Goal: Task Accomplishment & Management: Manage account settings

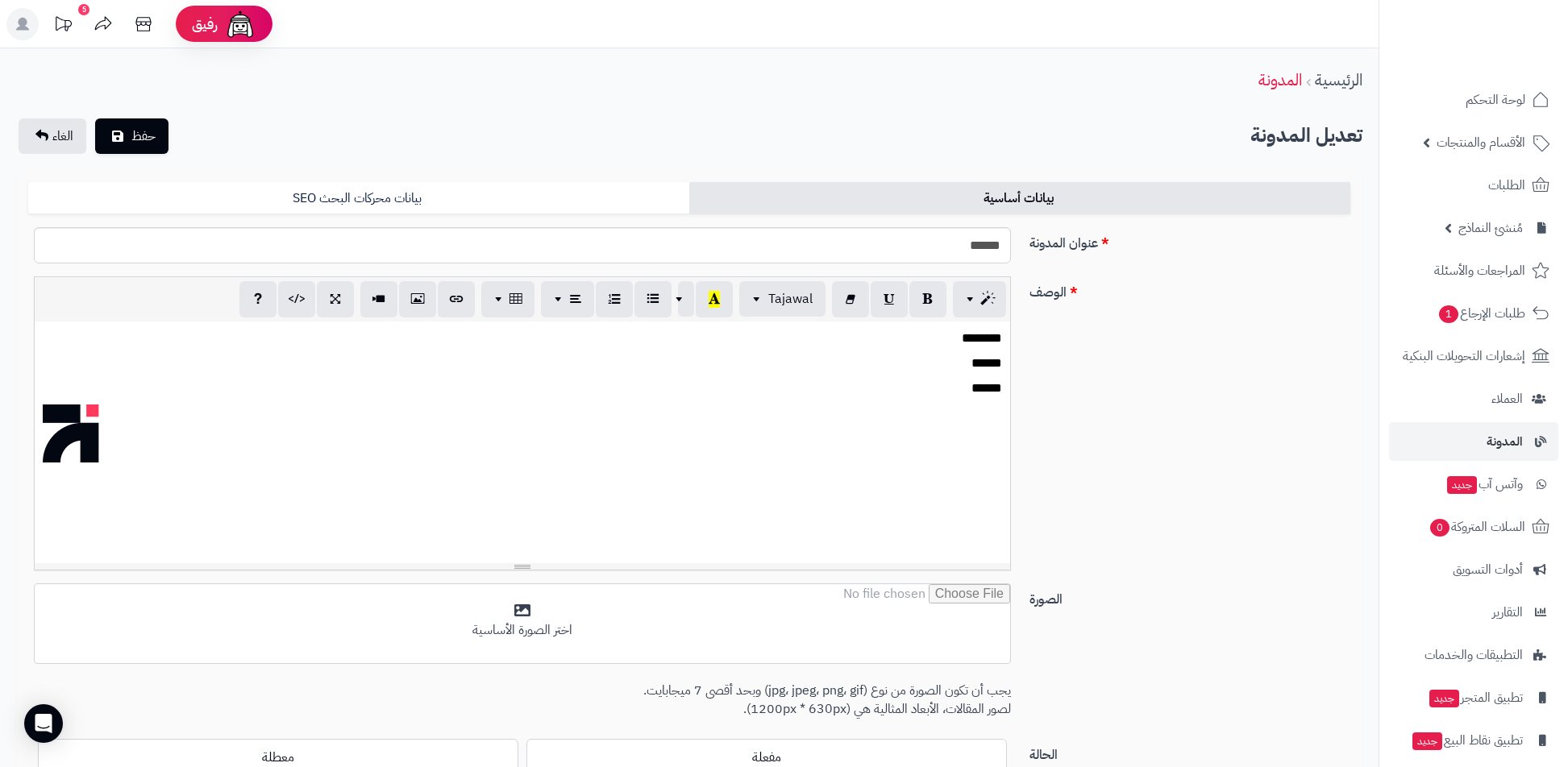
scroll to position [158, 0]
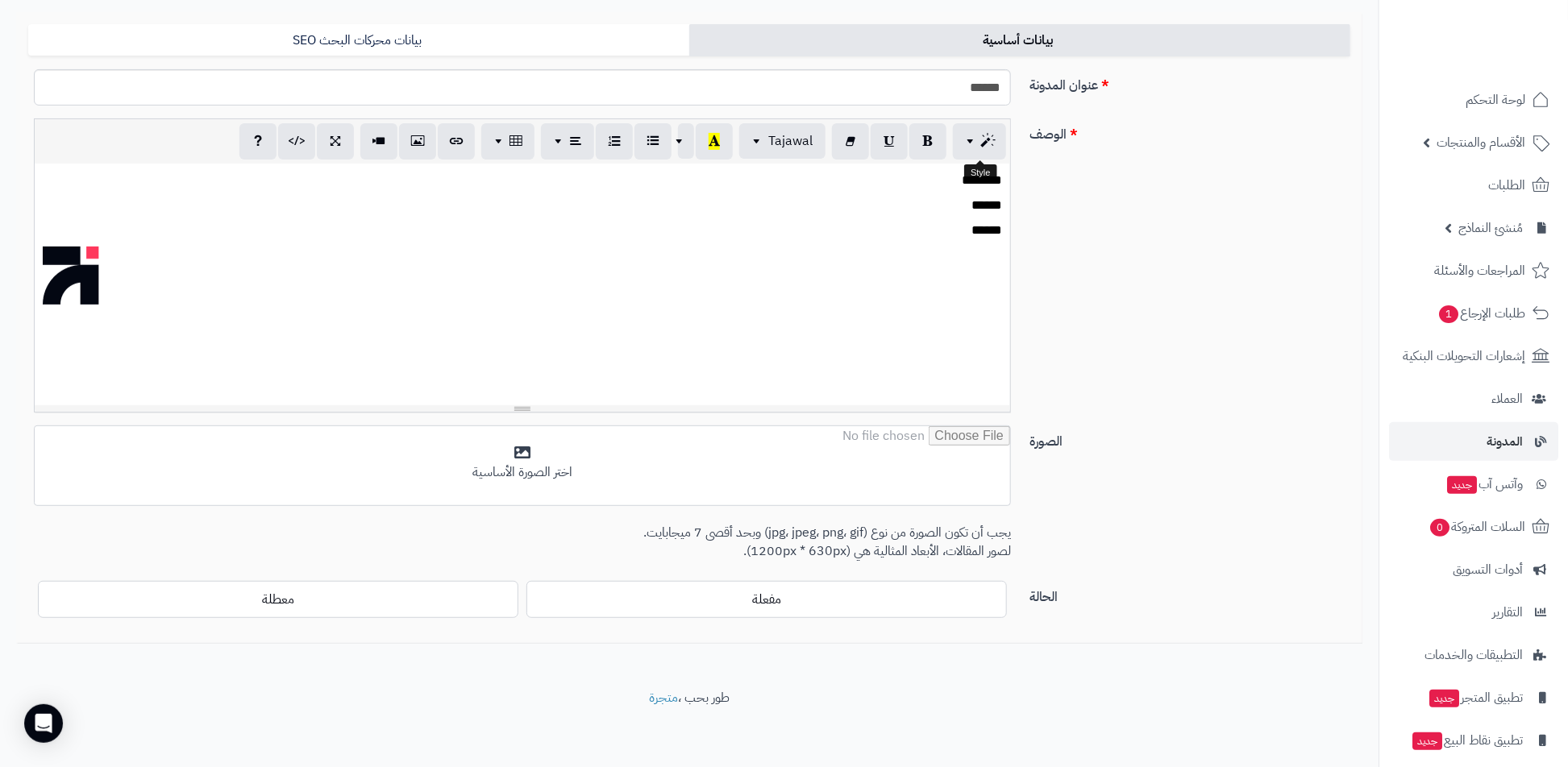
click at [930, 223] on p "******" at bounding box center [521, 231] width 960 height 18
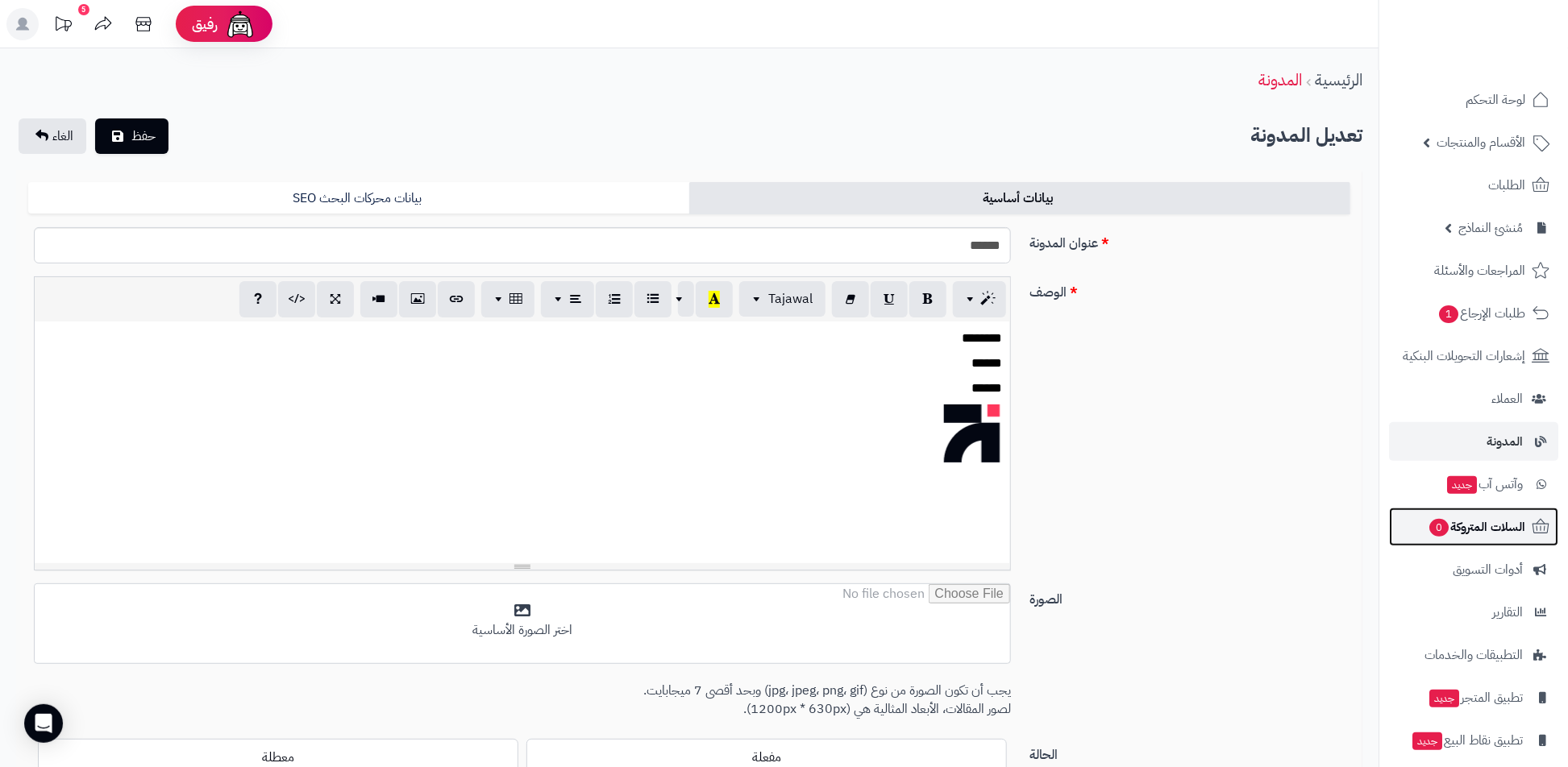
click at [1509, 510] on link "السلات المتروكة 0" at bounding box center [1473, 527] width 169 height 38
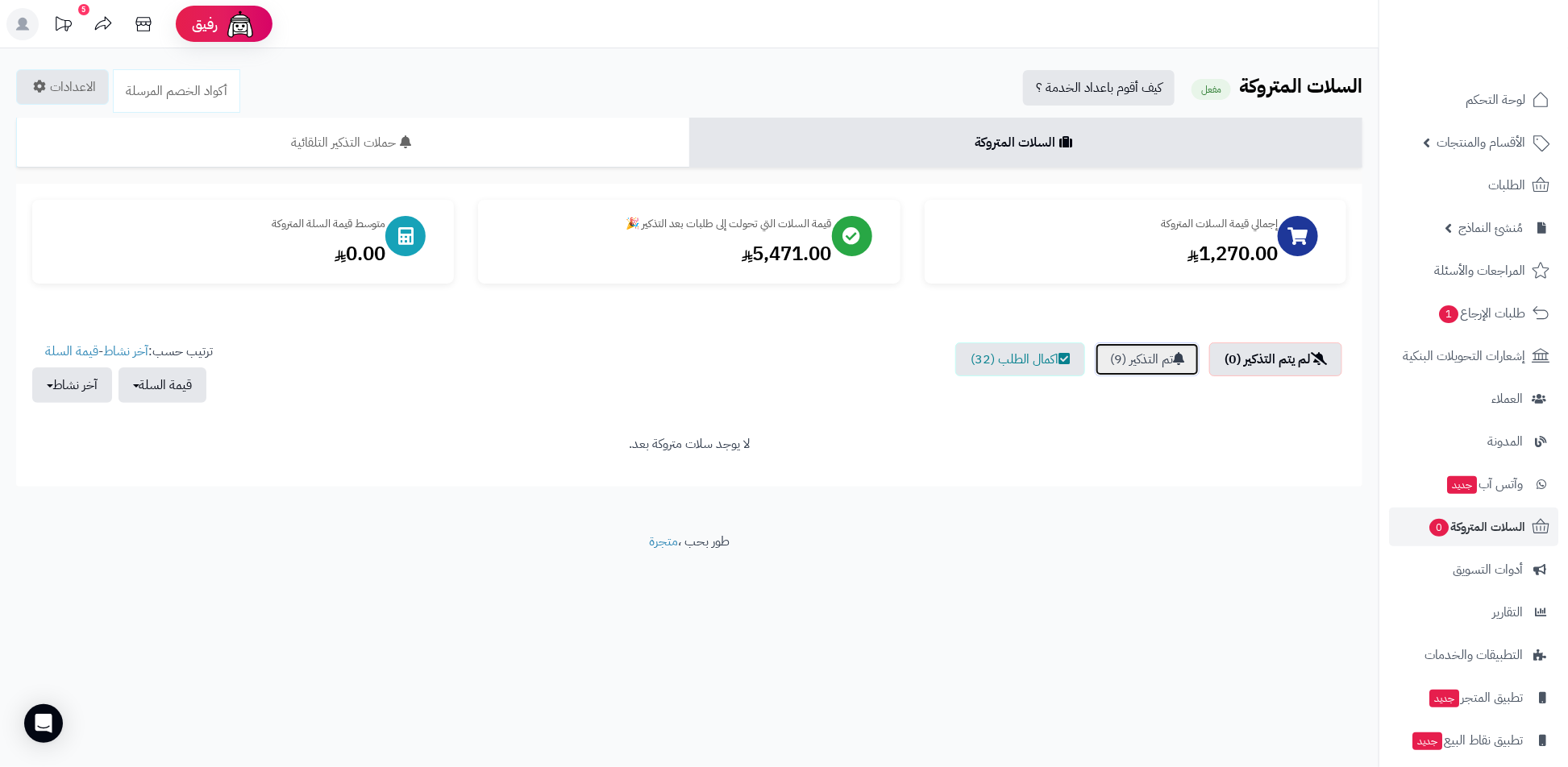
click at [1114, 366] on link "تم التذكير (9)" at bounding box center [1146, 359] width 105 height 33
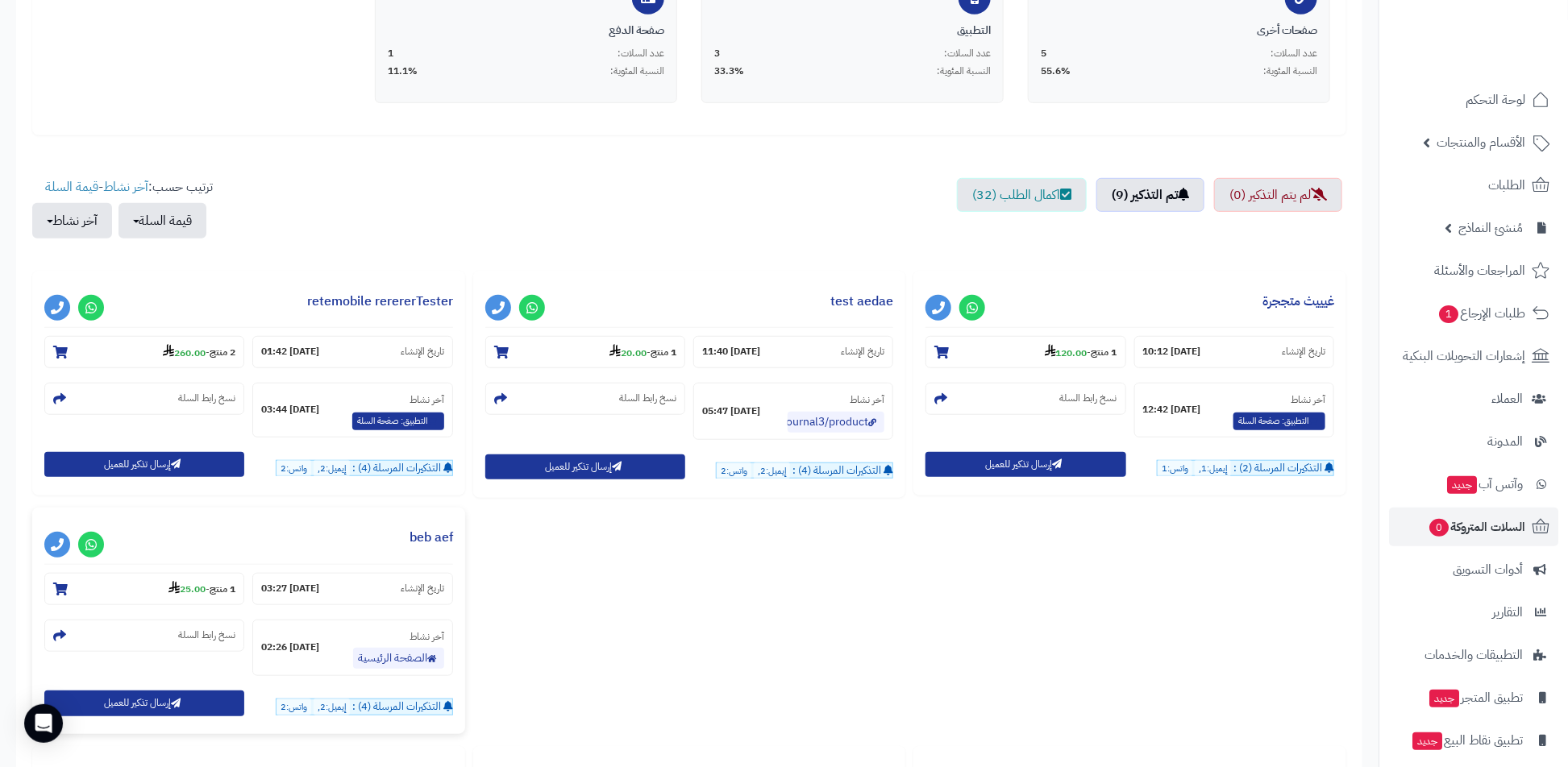
scroll to position [375, 0]
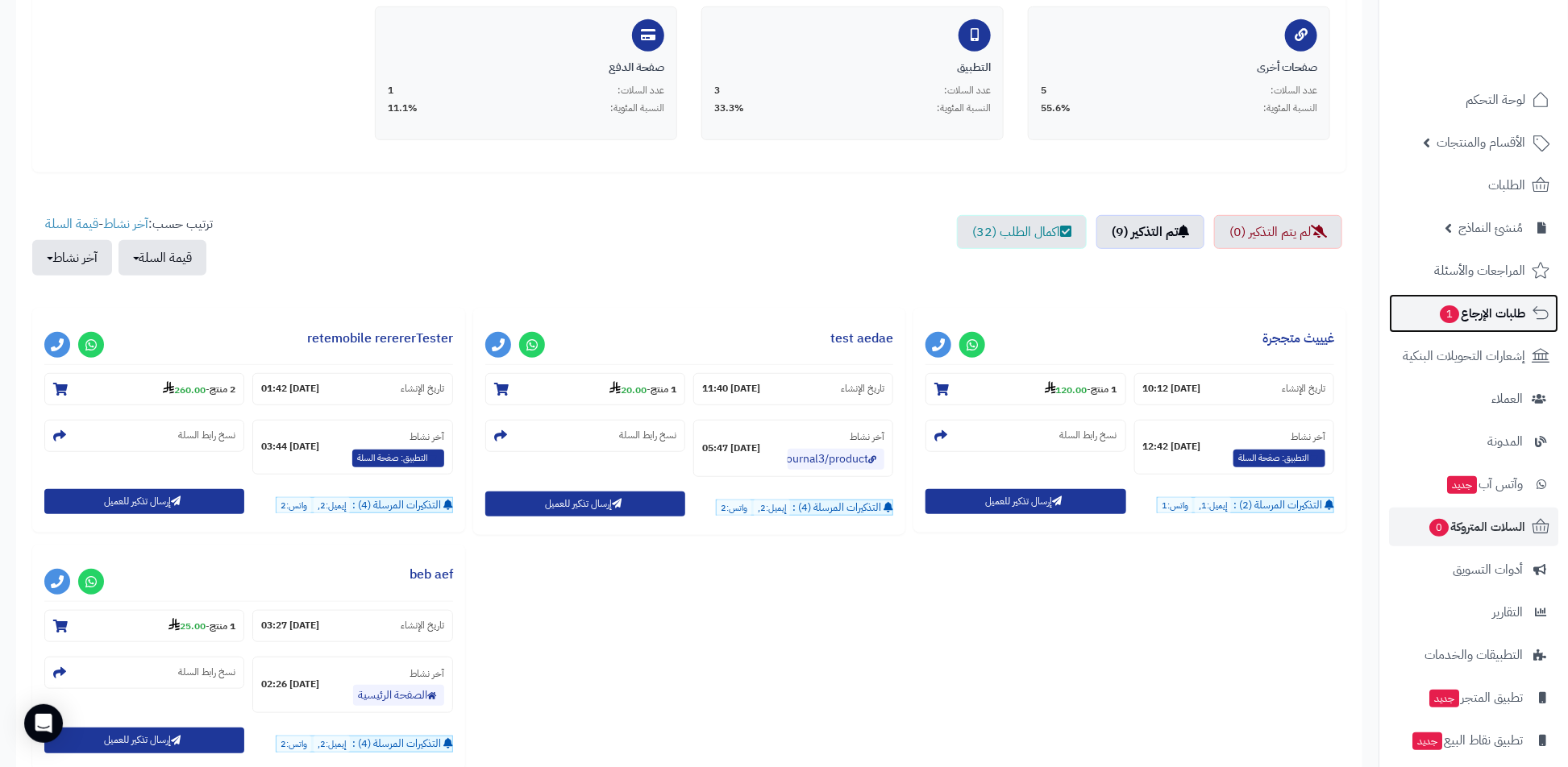
click at [1494, 295] on link "طلبات الإرجاع 1" at bounding box center [1473, 314] width 169 height 38
